Goal: Navigation & Orientation: Find specific page/section

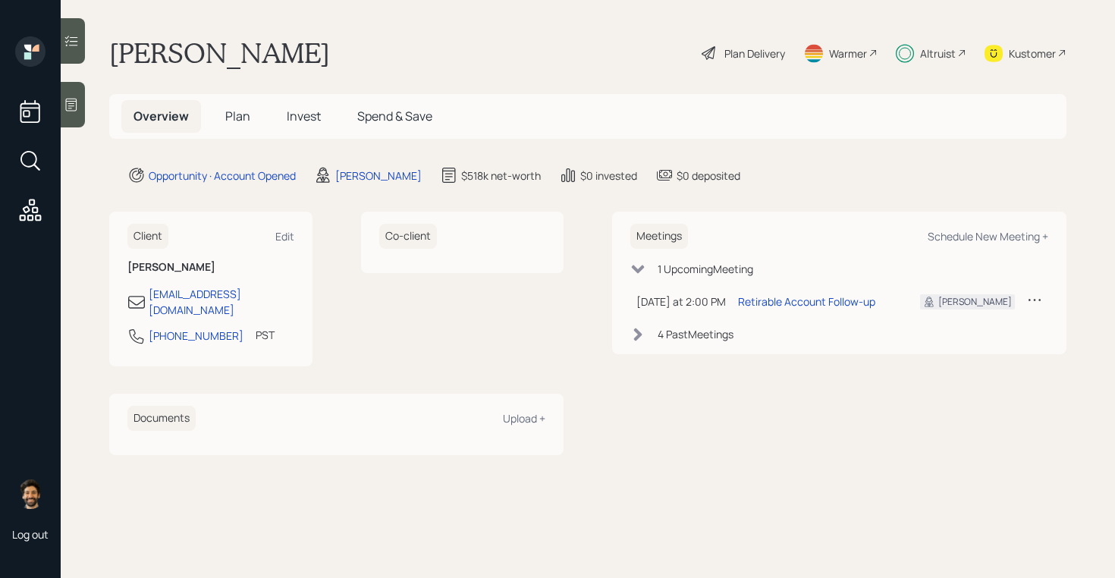
click at [234, 121] on span "Plan" at bounding box center [237, 116] width 25 height 17
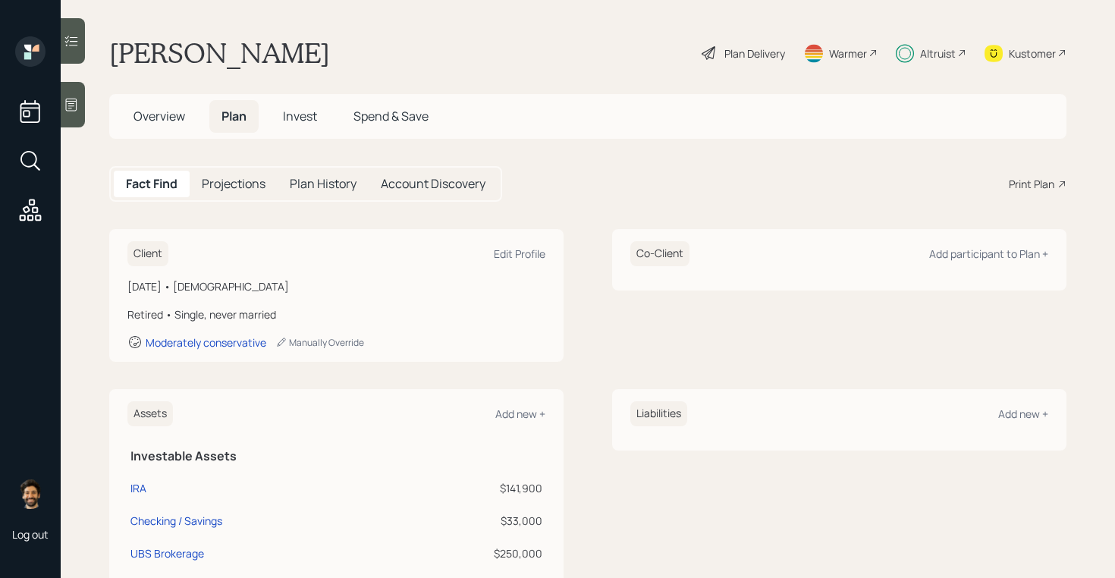
click at [1019, 48] on div "Kustomer" at bounding box center [1032, 54] width 47 height 16
click at [285, 121] on span "Invest" at bounding box center [300, 116] width 34 height 17
